Goal: Obtain resource: Download file/media

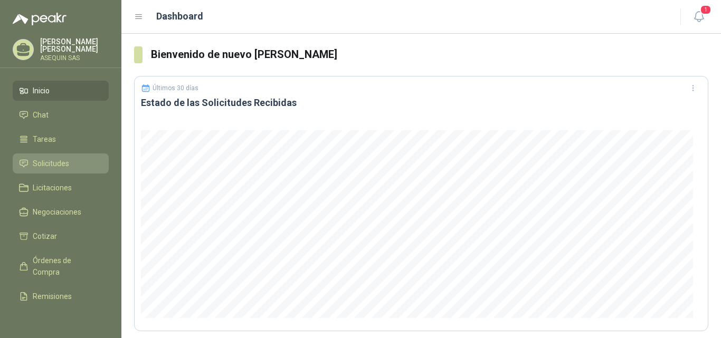
click at [69, 174] on ul "Inicio Chat Tareas Solicitudes Licitaciones Negociaciones Cotizar Órdenes de Co…" at bounding box center [60, 197] width 121 height 232
click at [70, 170] on link "Solicitudes" at bounding box center [61, 164] width 96 height 20
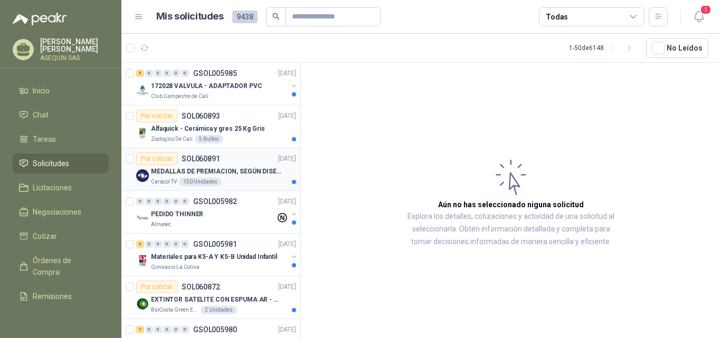
click at [230, 164] on div "Por cotizar SOL060891 [DATE]" at bounding box center [216, 159] width 160 height 13
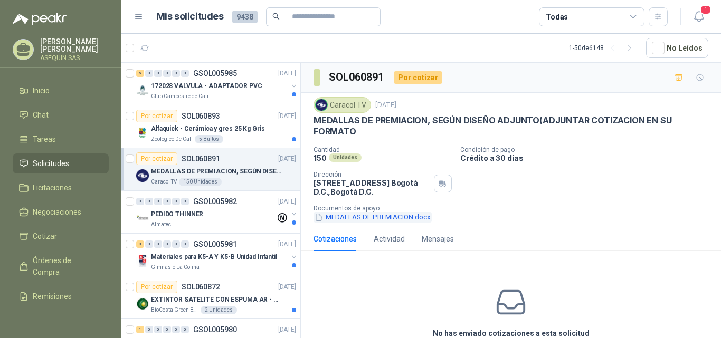
click at [393, 215] on button "MEDALLAS DE PREMIACION.docx" at bounding box center [372, 217] width 118 height 11
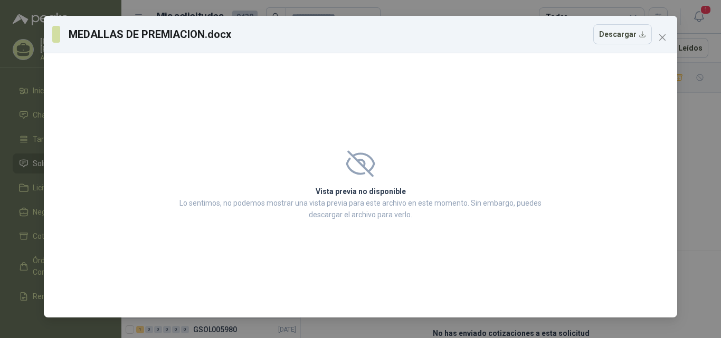
click at [365, 174] on icon at bounding box center [360, 164] width 26 height 24
click at [629, 33] on button "Descargar" at bounding box center [622, 34] width 59 height 20
click at [331, 5] on div "MEDALLAS DE PREMIACION.docx Descargar Vista previa no disponible Lo sentimos, n…" at bounding box center [360, 169] width 721 height 338
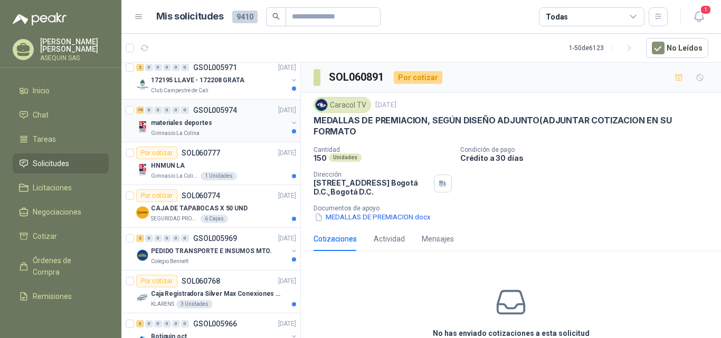
scroll to position [739, 0]
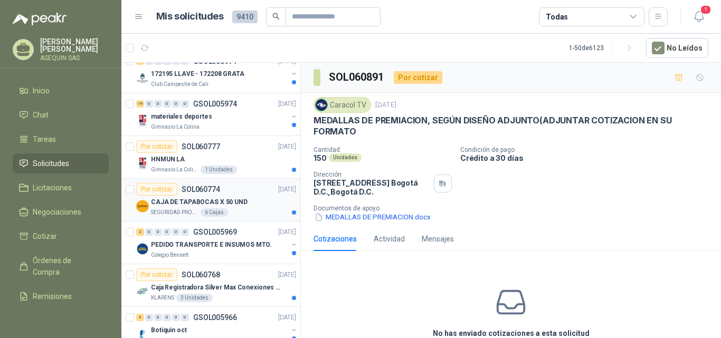
click at [252, 204] on div "CAJA DE TAPABOCAS X 50 UND" at bounding box center [223, 202] width 145 height 13
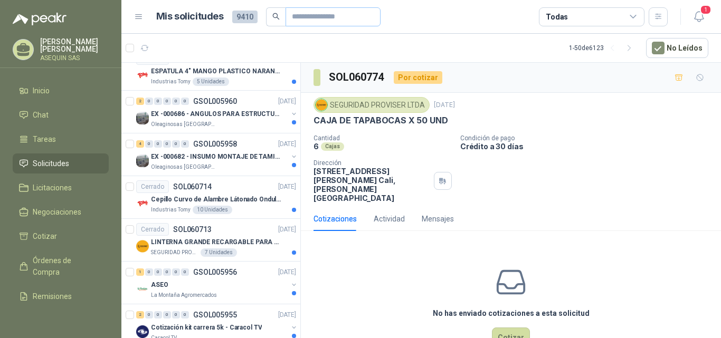
scroll to position [1214, 0]
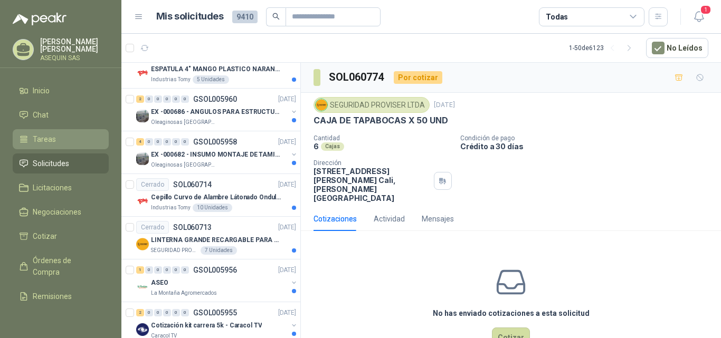
click at [54, 135] on span "Tareas" at bounding box center [44, 140] width 23 height 12
